Goal: Task Accomplishment & Management: Use online tool/utility

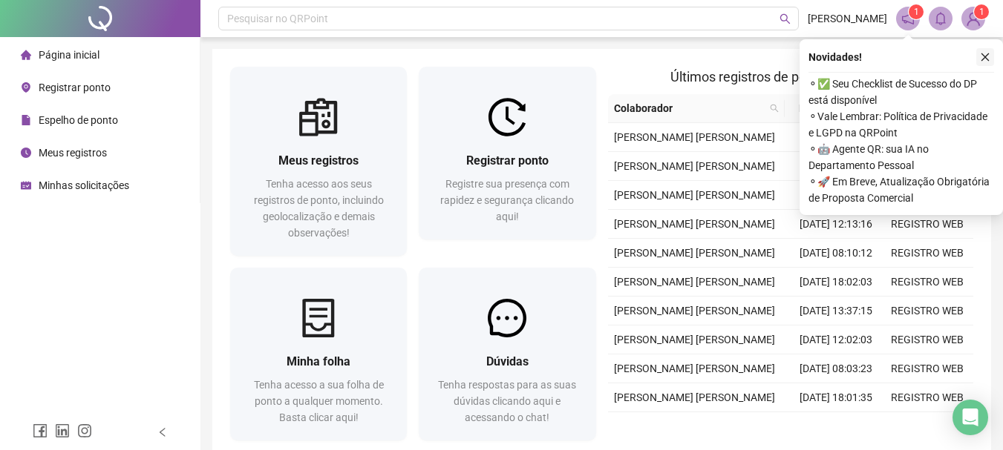
click at [982, 57] on icon "close" at bounding box center [985, 57] width 10 height 10
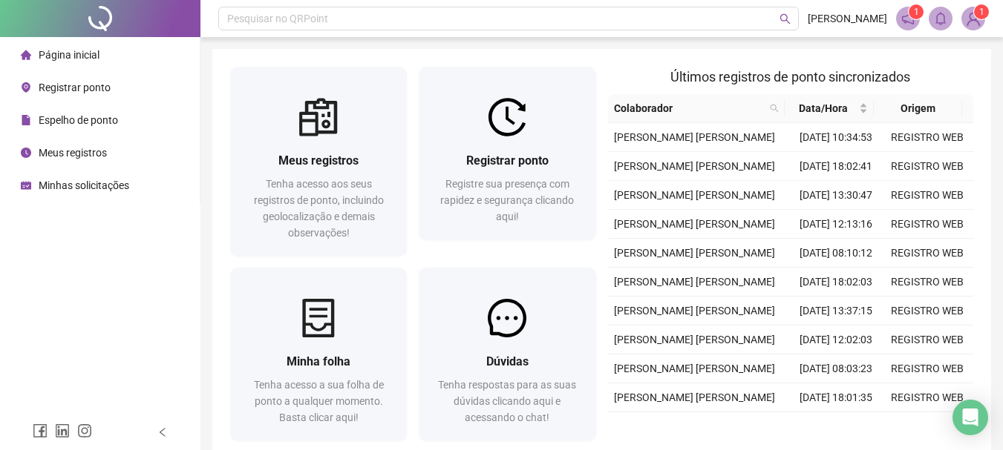
click at [65, 85] on span "Registrar ponto" at bounding box center [75, 88] width 72 height 12
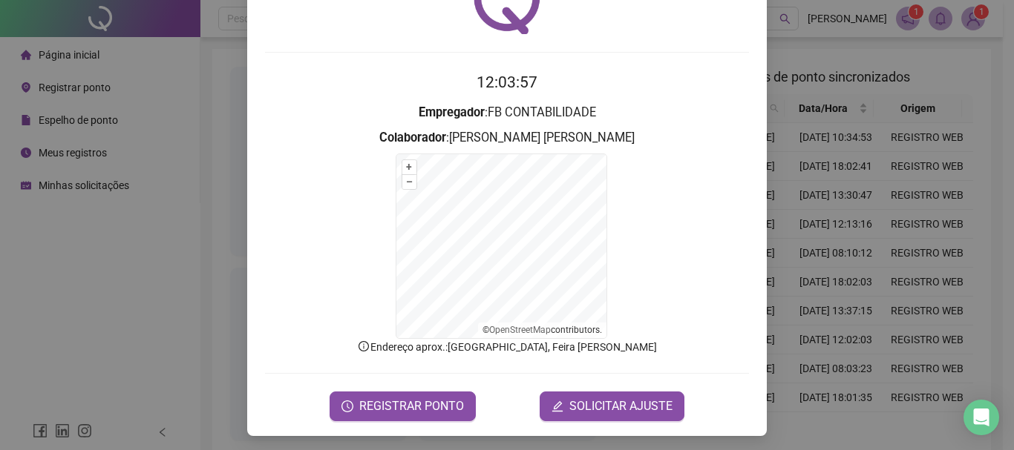
scroll to position [92, 0]
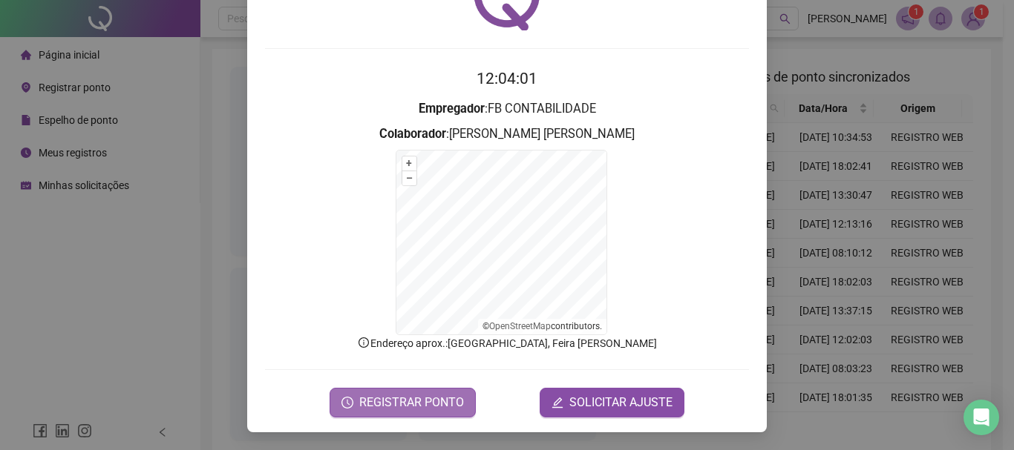
click at [419, 402] on span "REGISTRAR PONTO" at bounding box center [411, 403] width 105 height 18
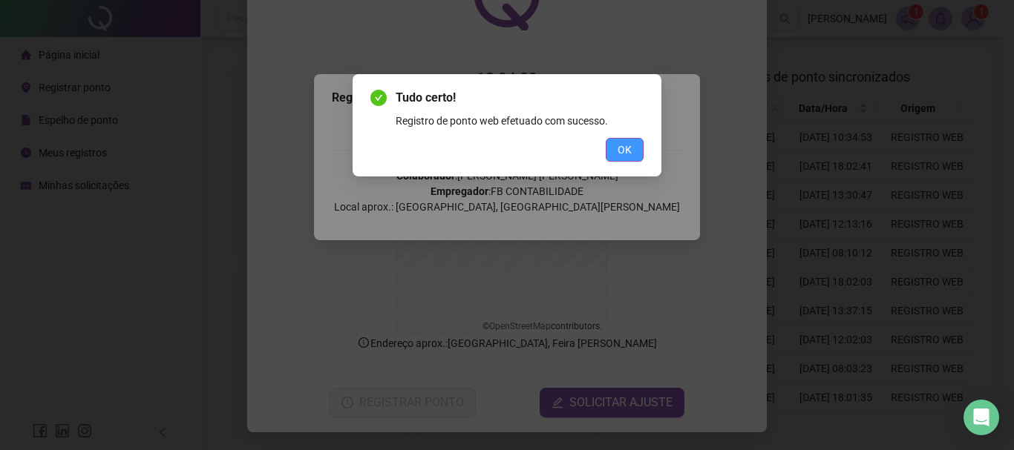
click at [626, 147] on span "OK" at bounding box center [624, 150] width 14 height 16
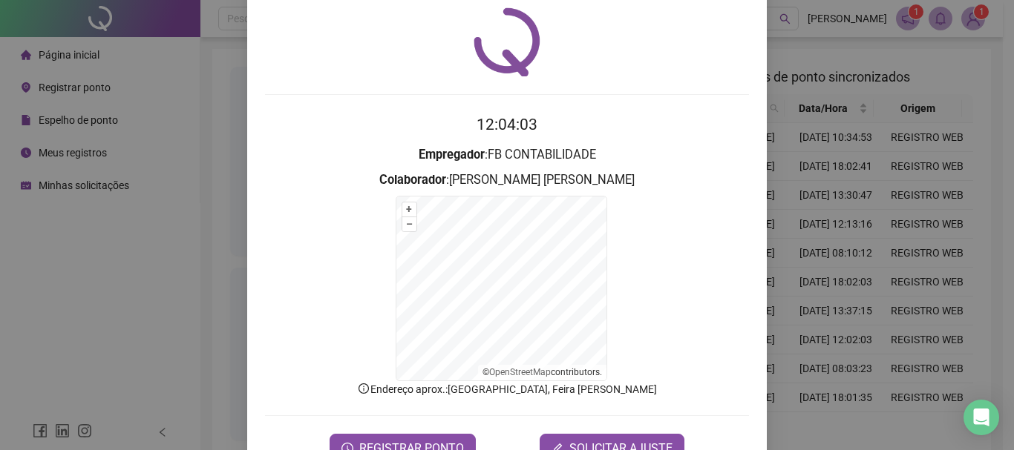
scroll to position [0, 0]
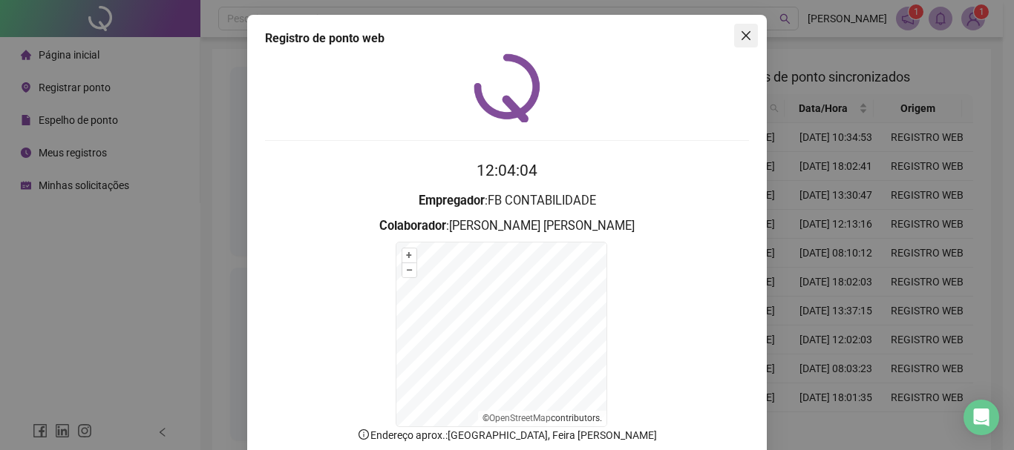
click at [746, 40] on icon "close" at bounding box center [746, 36] width 12 height 12
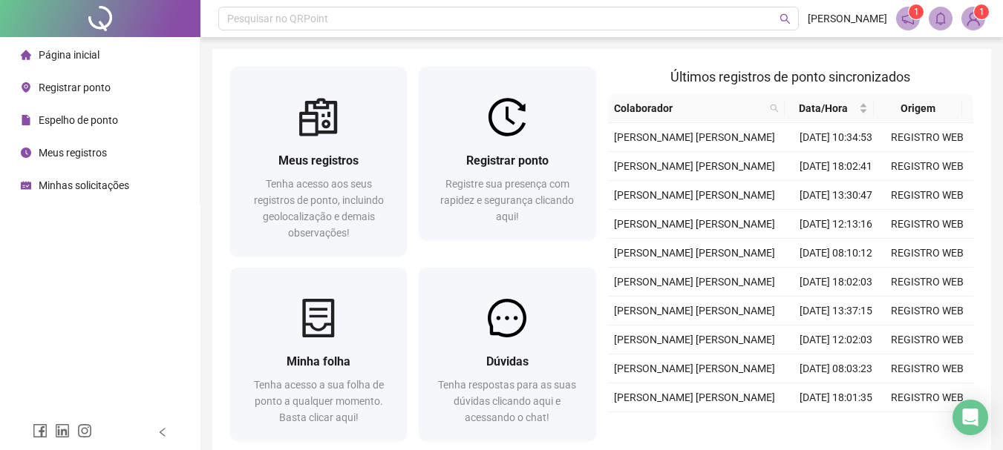
click at [974, 21] on img at bounding box center [973, 18] width 22 height 22
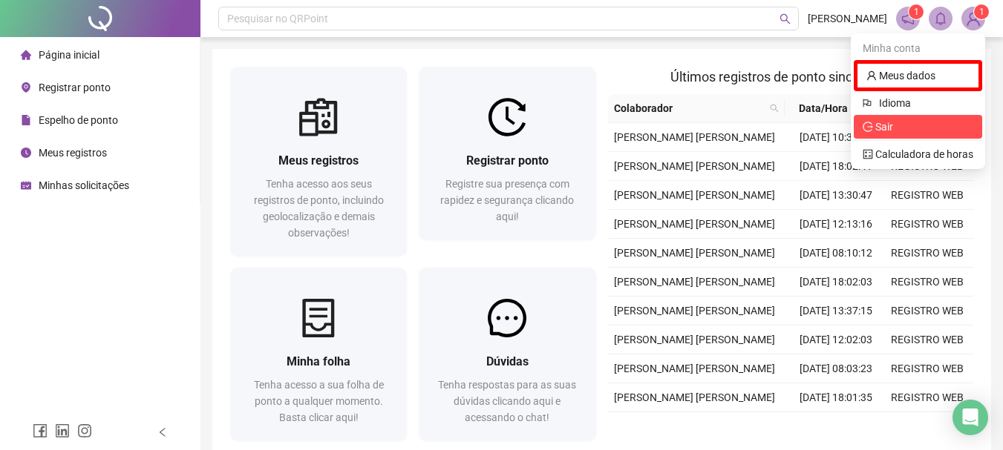
click at [903, 128] on span "Sair" at bounding box center [917, 127] width 111 height 16
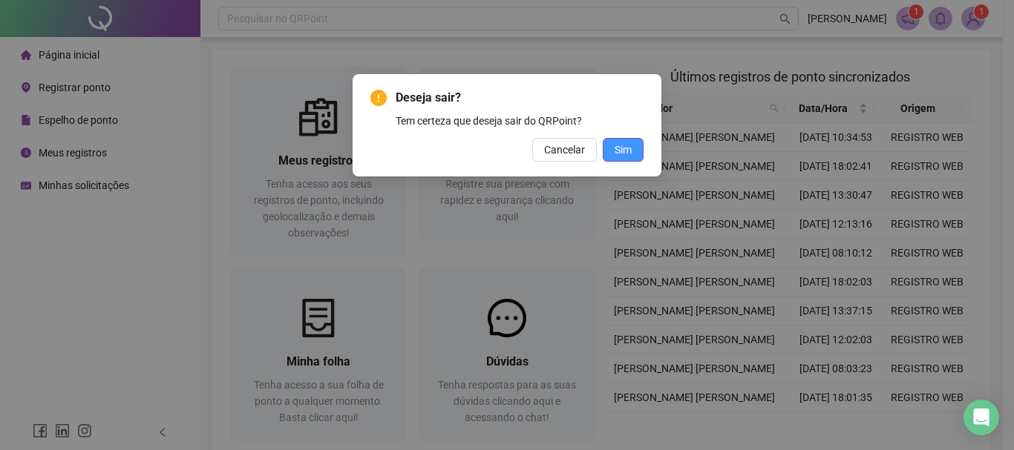
click at [617, 154] on span "Sim" at bounding box center [623, 150] width 17 height 16
